Goal: Task Accomplishment & Management: Manage account settings

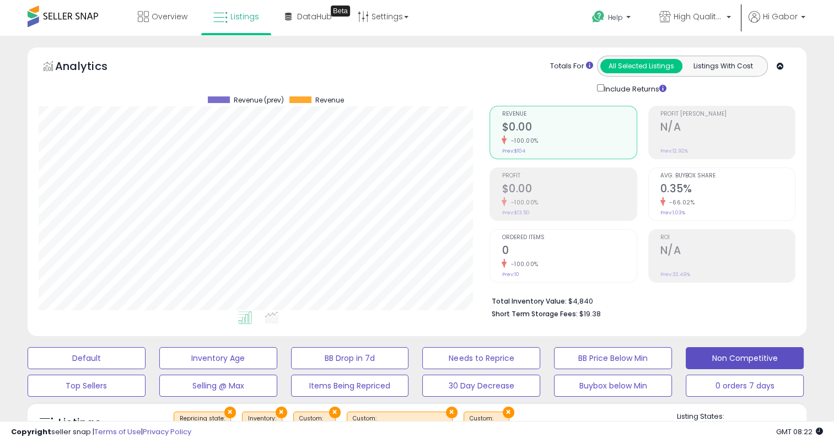
click at [81, 13] on span at bounding box center [63, 17] width 71 height 22
click at [159, 16] on span "Overview" at bounding box center [170, 16] width 36 height 11
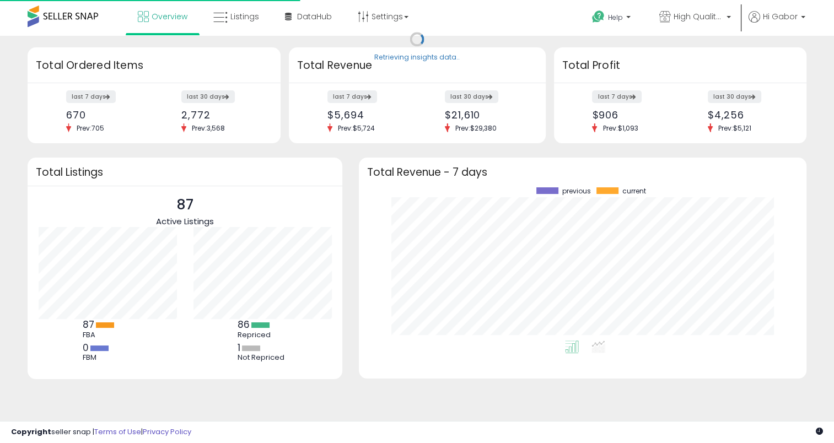
scroll to position [153, 425]
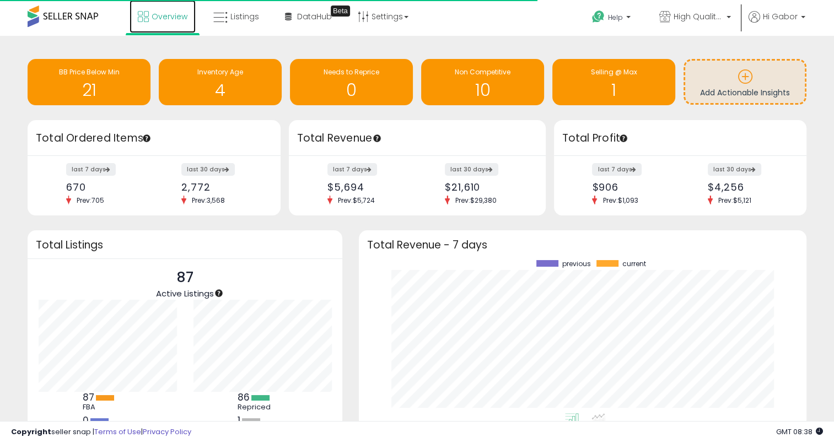
click at [162, 10] on link "Overview" at bounding box center [163, 16] width 66 height 33
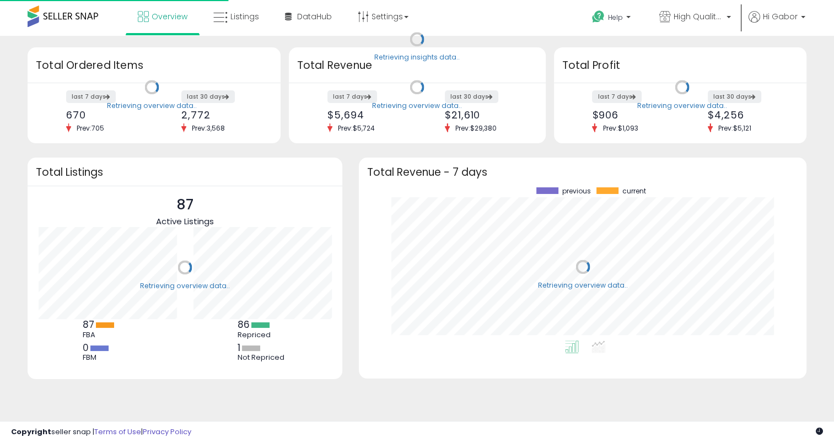
scroll to position [153, 425]
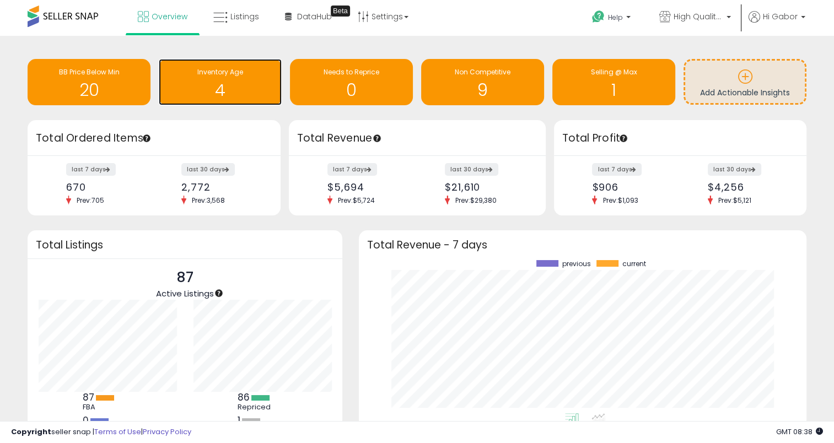
click at [260, 87] on h1 "4" at bounding box center [220, 90] width 112 height 18
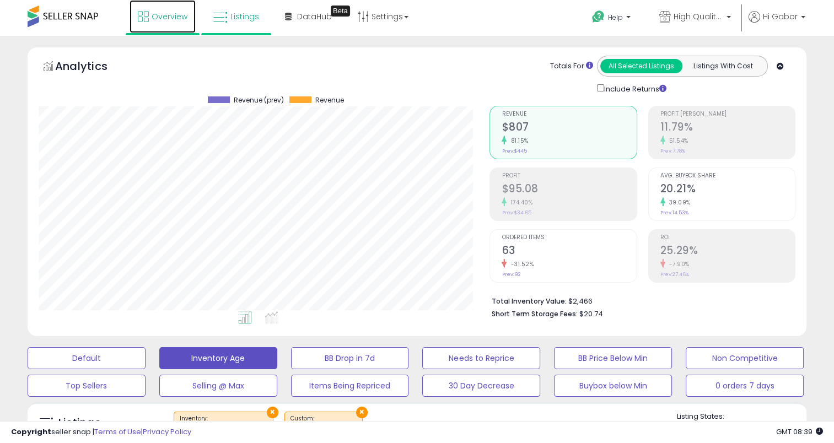
click at [181, 21] on span "Overview" at bounding box center [170, 16] width 36 height 11
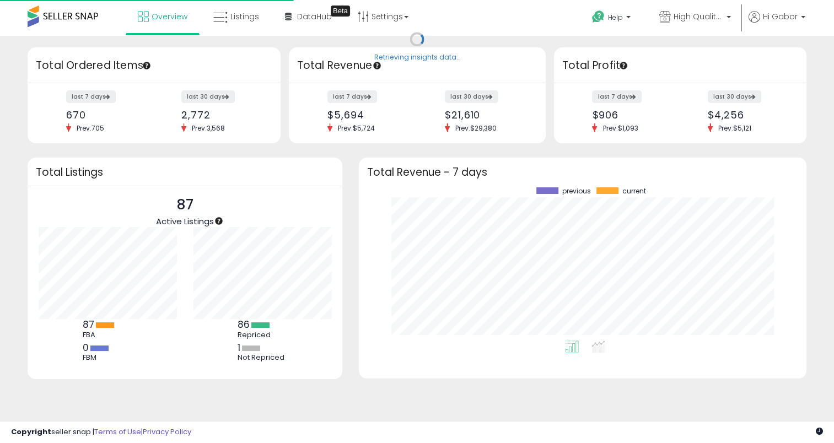
scroll to position [153, 425]
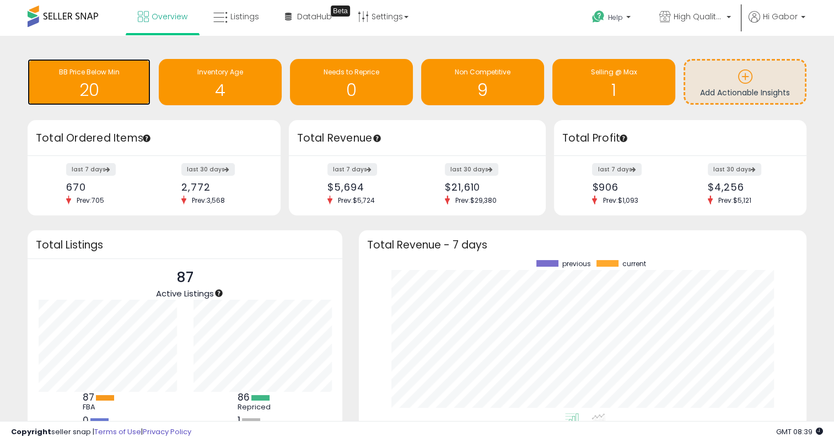
click at [62, 90] on h1 "20" at bounding box center [89, 90] width 112 height 18
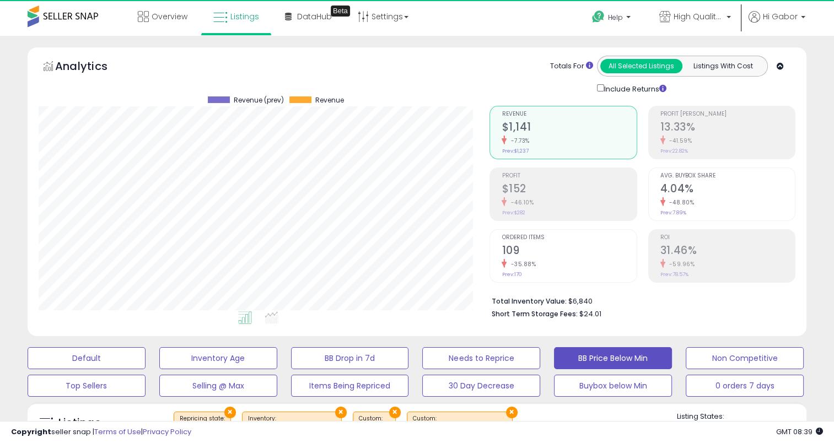
scroll to position [226, 451]
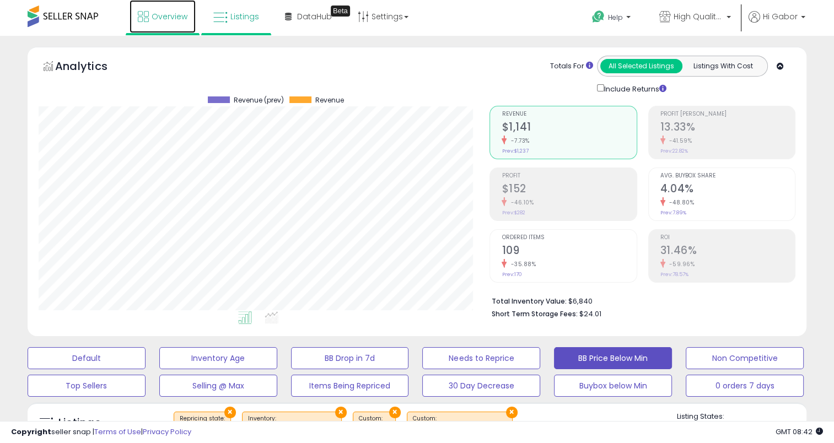
click at [169, 27] on link "Overview" at bounding box center [163, 16] width 66 height 33
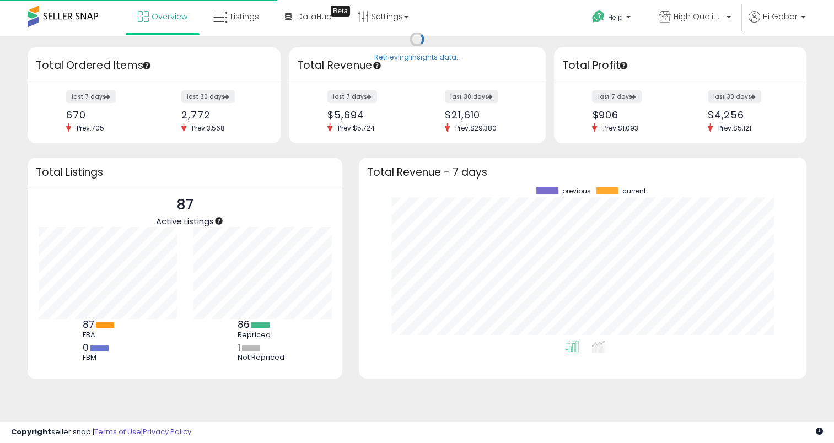
scroll to position [153, 425]
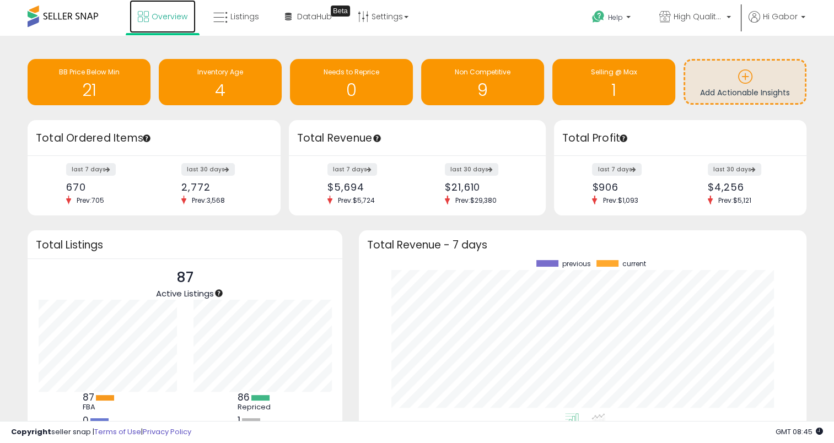
click at [156, 13] on span "Overview" at bounding box center [170, 16] width 36 height 11
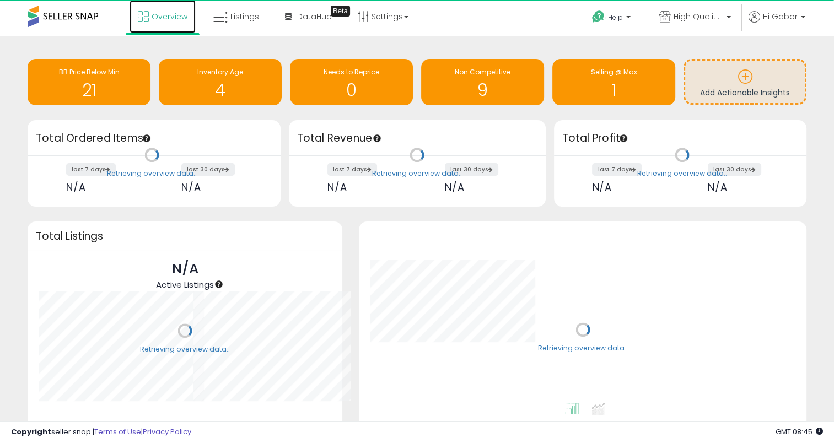
click at [167, 22] on link "Overview" at bounding box center [163, 16] width 66 height 33
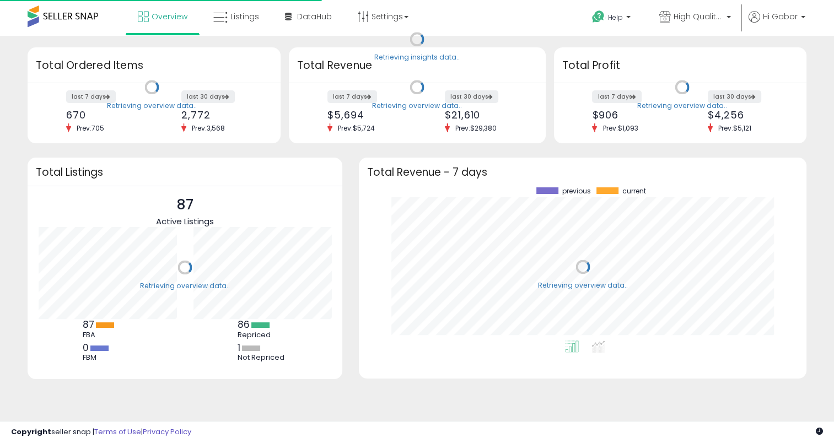
scroll to position [153, 425]
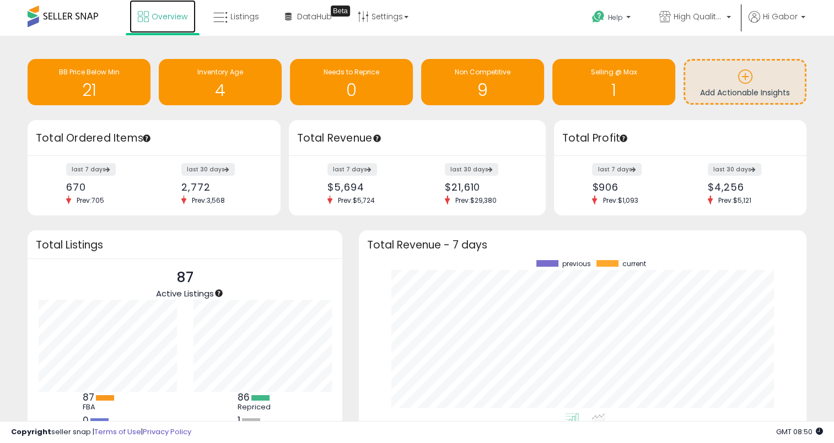
click at [169, 10] on link "Overview" at bounding box center [163, 16] width 66 height 33
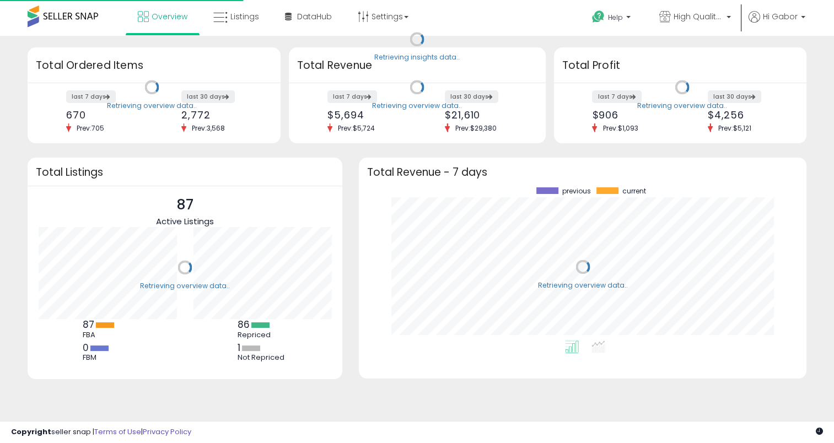
scroll to position [153, 425]
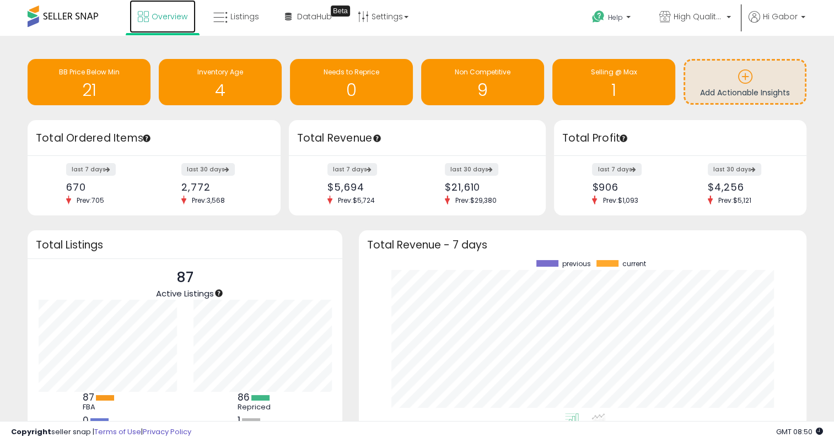
click at [168, 13] on span "Overview" at bounding box center [170, 16] width 36 height 11
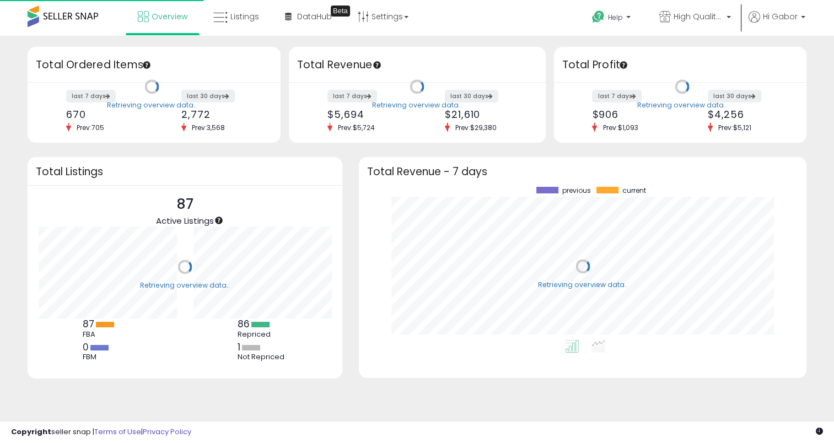
scroll to position [153, 425]
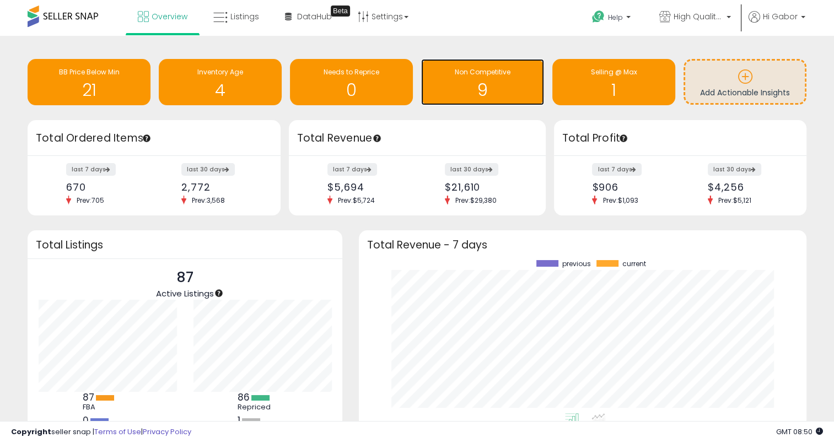
click at [448, 91] on h1 "9" at bounding box center [483, 90] width 112 height 18
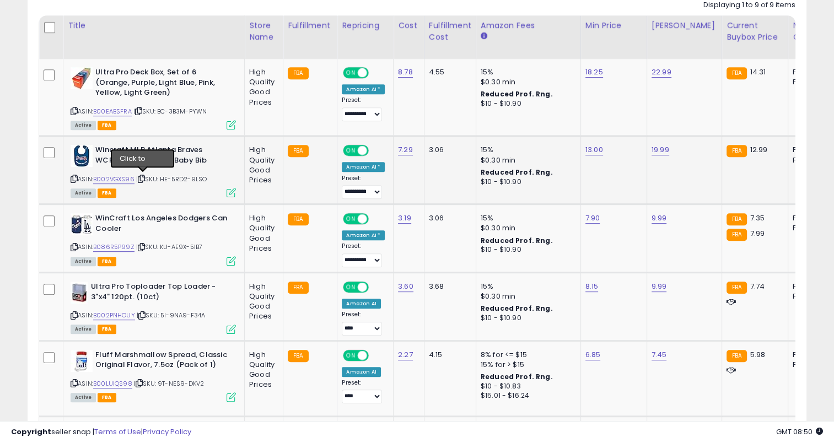
click at [141, 177] on icon at bounding box center [141, 179] width 7 height 6
click at [591, 219] on link "7.90" at bounding box center [593, 218] width 15 height 11
drag, startPoint x: 556, startPoint y: 187, endPoint x: 520, endPoint y: 190, distance: 35.4
click at [520, 190] on input "****" at bounding box center [556, 191] width 98 height 19
type input "****"
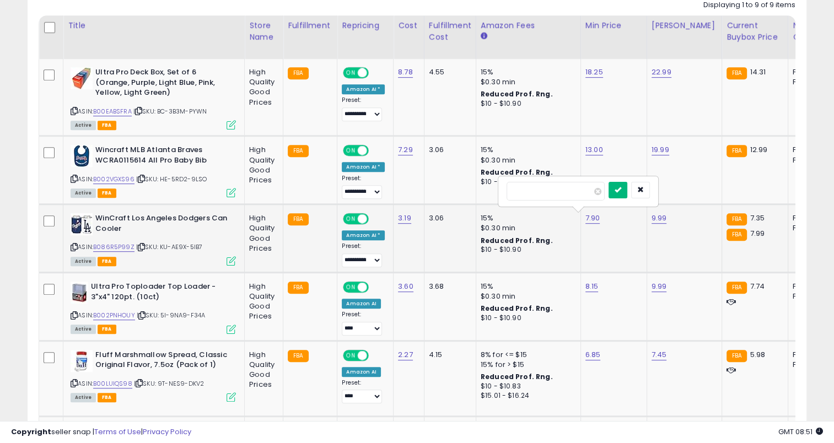
click at [621, 192] on icon "submit" at bounding box center [618, 189] width 7 height 7
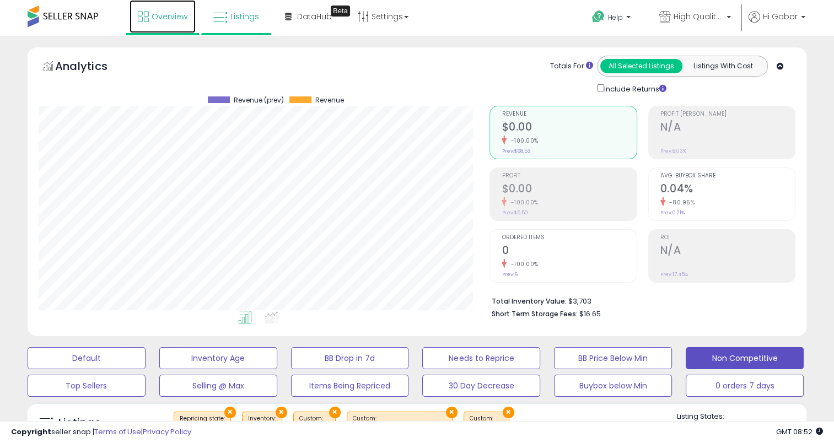
click at [172, 28] on link "Overview" at bounding box center [163, 16] width 66 height 33
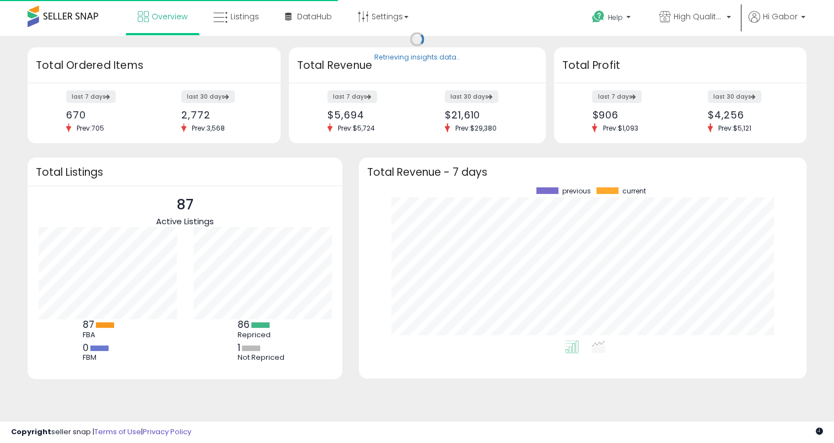
scroll to position [153, 425]
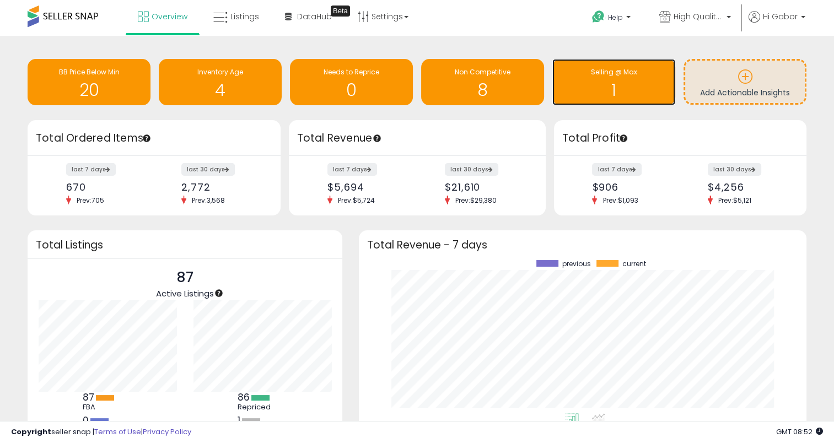
click at [571, 89] on h1 "1" at bounding box center [614, 90] width 112 height 18
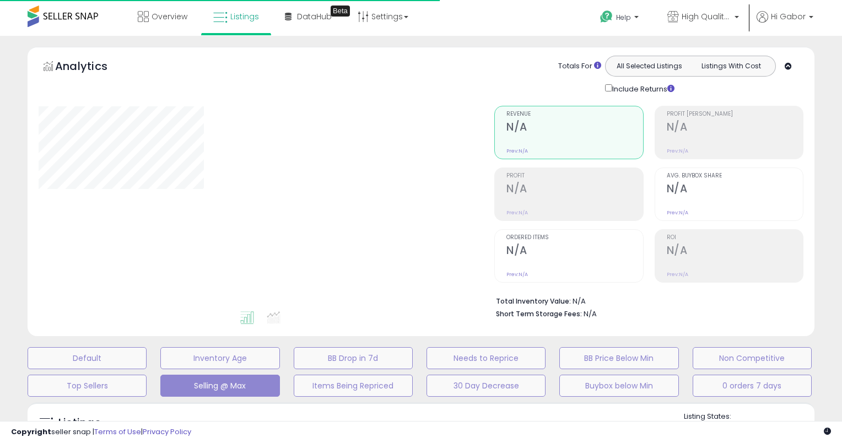
select select "**"
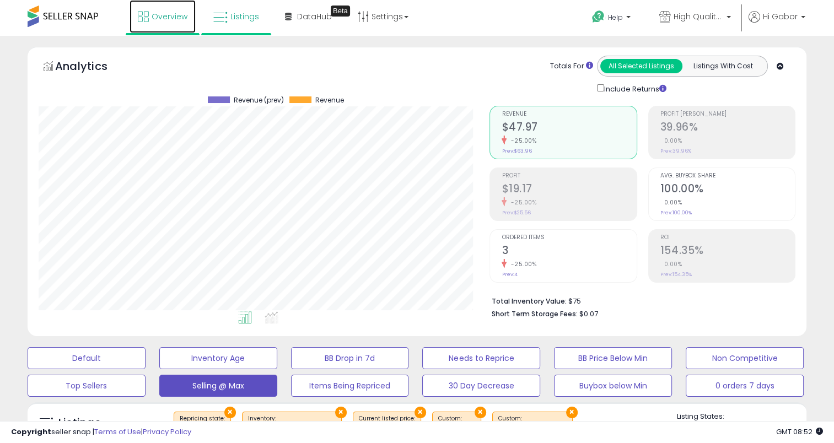
click at [184, 17] on span "Overview" at bounding box center [170, 16] width 36 height 11
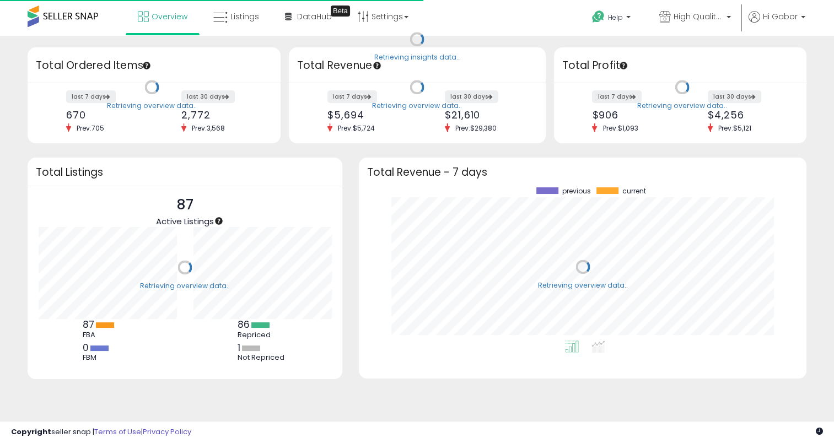
scroll to position [153, 425]
